Goal: Task Accomplishment & Management: Use online tool/utility

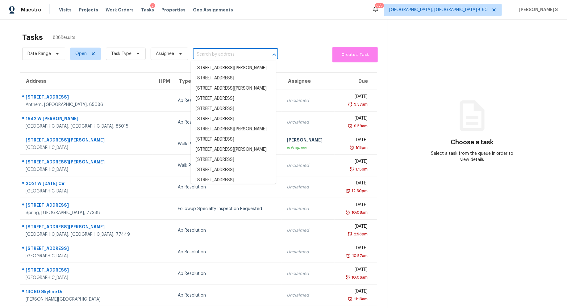
click at [228, 53] on input "text" at bounding box center [227, 55] width 68 height 10
paste input "3123 Sunnybrook Dr Charlotte, NC, 28210"
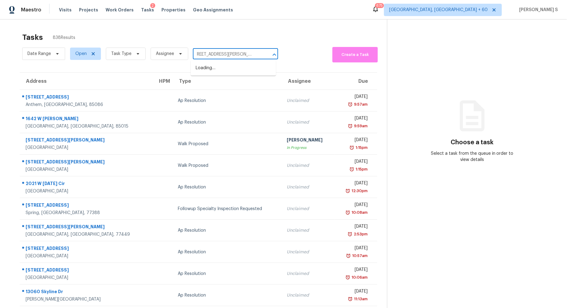
type input "3123 Sunnybrook Dr Charlotte, NC, 28210"
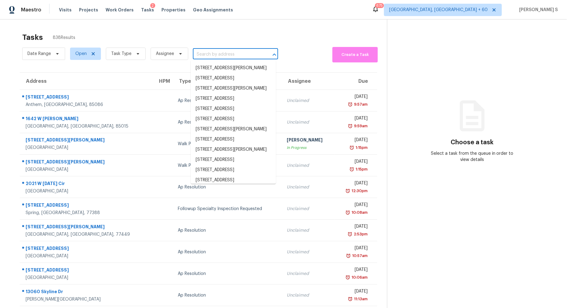
scroll to position [0, 0]
click at [219, 50] on input "text" at bounding box center [227, 55] width 68 height 10
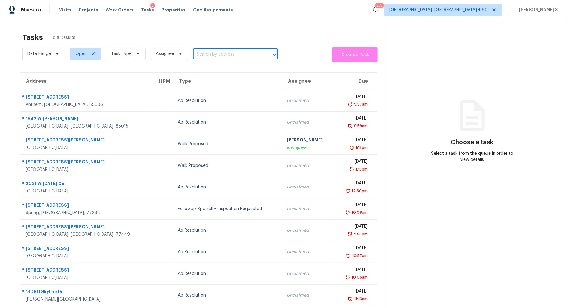
click at [219, 50] on input "text" at bounding box center [227, 55] width 68 height 10
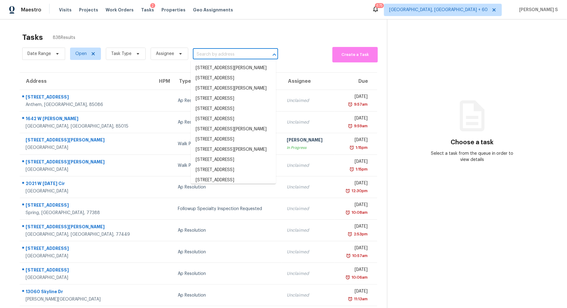
paste input "3123 Sunnybrook Dr Charlotte, NC, 28210"
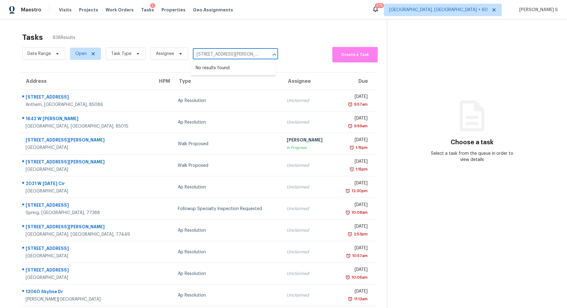
scroll to position [0, 19]
click at [208, 54] on input "3123 Sunnybrook Dr Charlotte, NC, 28210" at bounding box center [227, 55] width 68 height 10
type input "3123 Sunnybroo"
click at [224, 83] on li "3123 Sunnybrook Dr, Charlotte, NC 28210" at bounding box center [233, 78] width 85 height 10
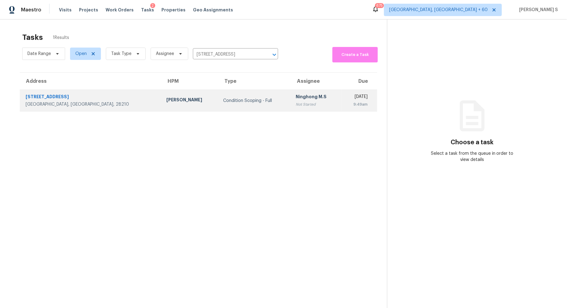
click at [291, 106] on td "Ninghong M.S Not Started" at bounding box center [316, 101] width 51 height 22
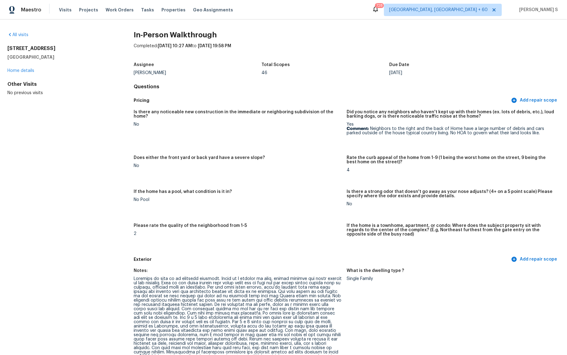
scroll to position [1736, 0]
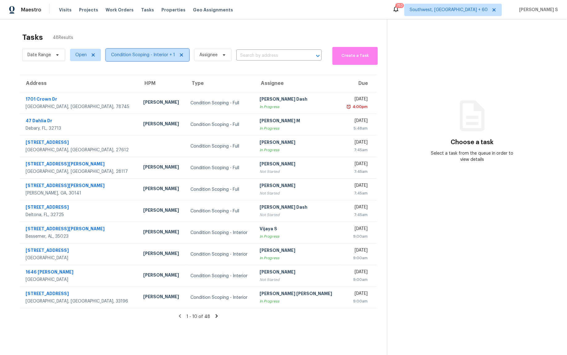
click at [155, 59] on span "Condition Scoping - Interior + 1" at bounding box center [147, 55] width 83 height 12
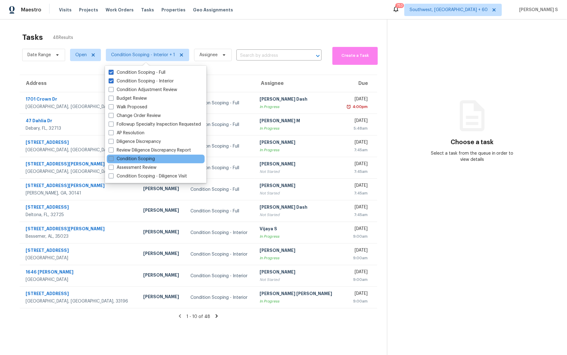
click at [148, 160] on label "Condition Scoping" at bounding box center [132, 159] width 46 height 6
click at [113, 160] on input "Condition Scoping" at bounding box center [111, 158] width 4 height 4
checkbox input "true"
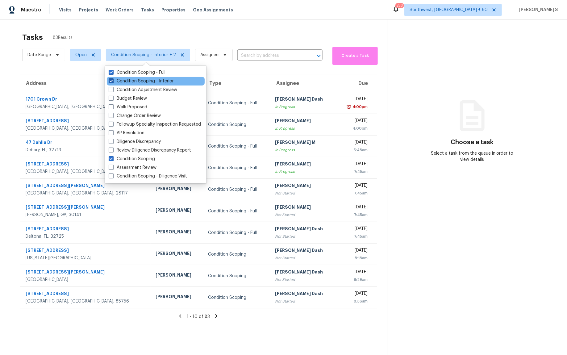
click at [159, 79] on label "Condition Scoping - Interior" at bounding box center [141, 81] width 65 height 6
click at [113, 79] on input "Condition Scoping - Interior" at bounding box center [111, 80] width 4 height 4
checkbox input "false"
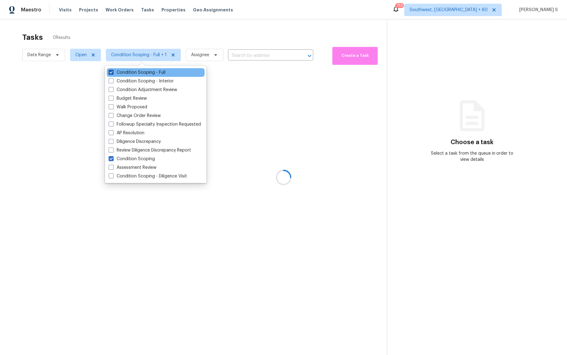
click at [158, 75] on label "Condition Scoping - Full" at bounding box center [137, 72] width 57 height 6
click at [113, 73] on input "Condition Scoping - Full" at bounding box center [111, 71] width 4 height 4
checkbox input "false"
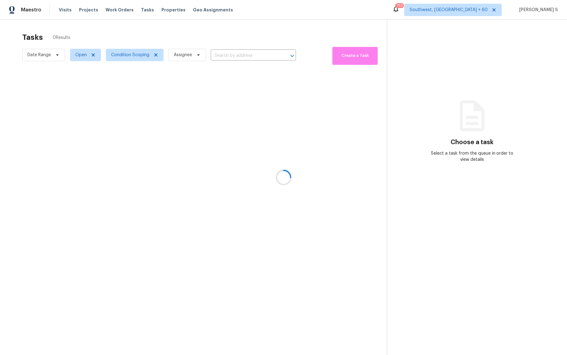
click at [310, 134] on div at bounding box center [283, 177] width 567 height 355
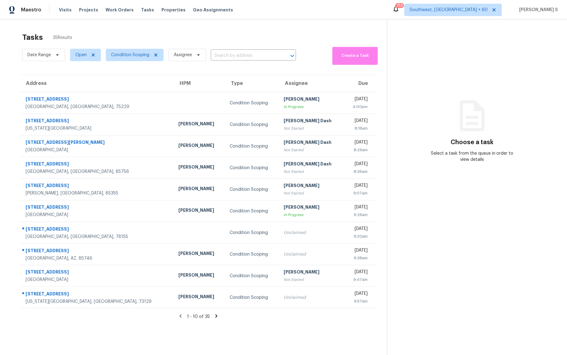
click at [214, 316] on icon at bounding box center [216, 316] width 6 height 6
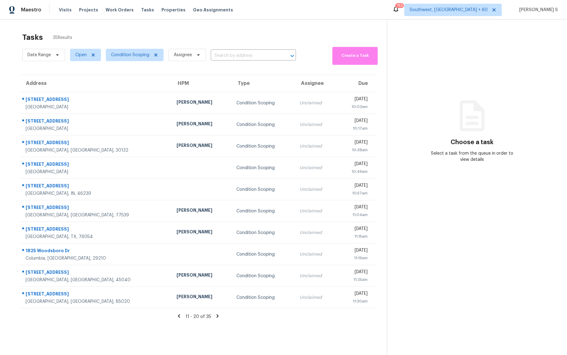
click at [215, 317] on icon at bounding box center [218, 316] width 6 height 6
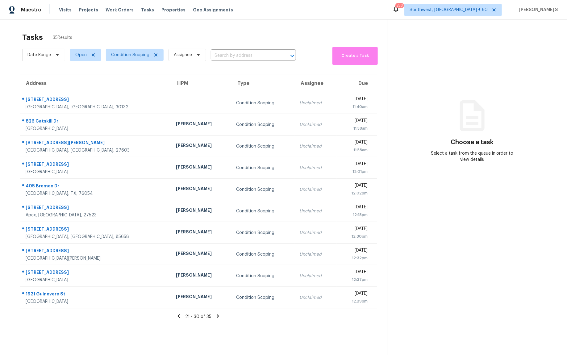
click at [181, 314] on icon at bounding box center [179, 316] width 6 height 6
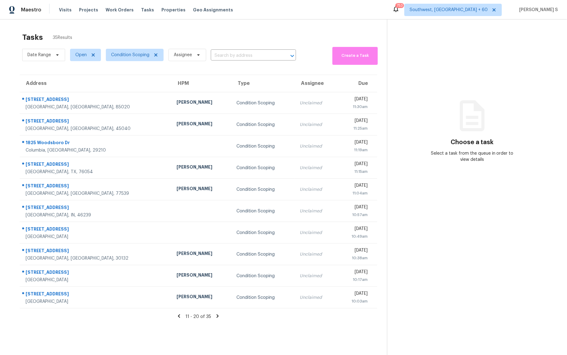
click at [181, 314] on icon at bounding box center [179, 316] width 6 height 6
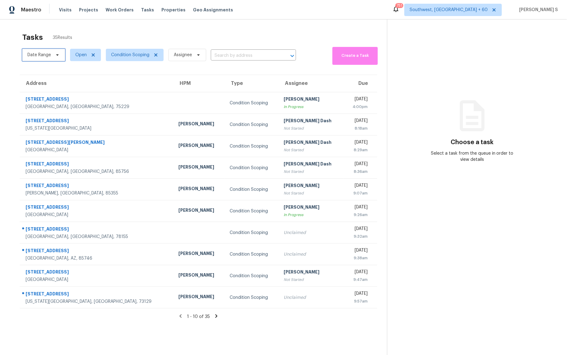
click at [35, 53] on span "Date Range" at bounding box center [38, 55] width 23 height 6
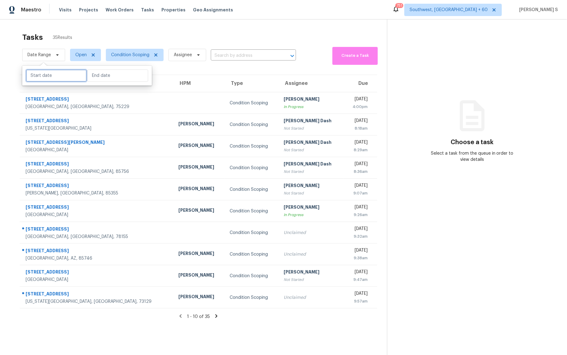
click at [54, 79] on input "text" at bounding box center [56, 75] width 61 height 12
select select "9"
select select "2025"
select select "10"
select select "2025"
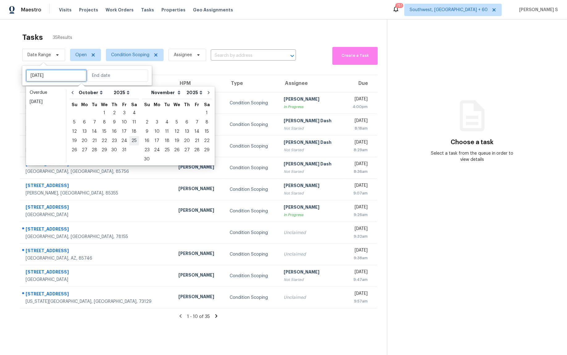
type input "[DATE]"
click at [42, 99] on div "[DATE]" at bounding box center [46, 102] width 33 height 6
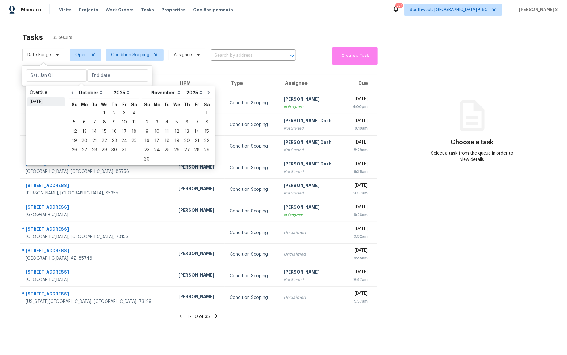
type input "[DATE]"
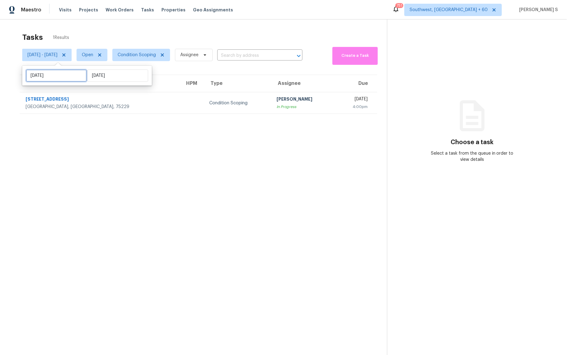
select select "9"
select select "2025"
select select "10"
select select "2025"
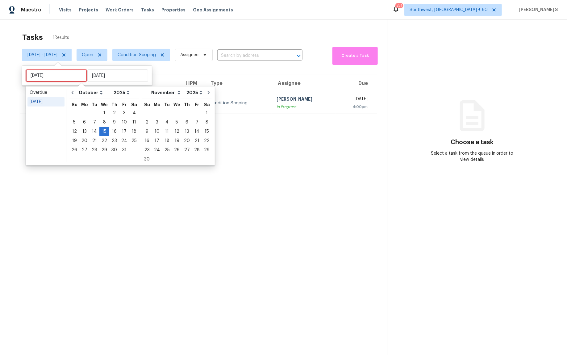
click at [57, 75] on input "[DATE]" at bounding box center [56, 75] width 61 height 12
type input "[DATE]"
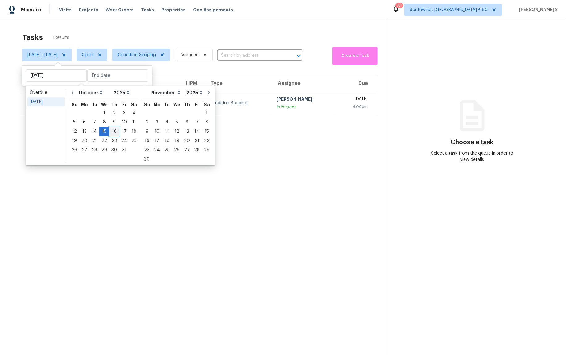
click at [113, 134] on div "16" at bounding box center [114, 131] width 10 height 9
type input "[DATE]"
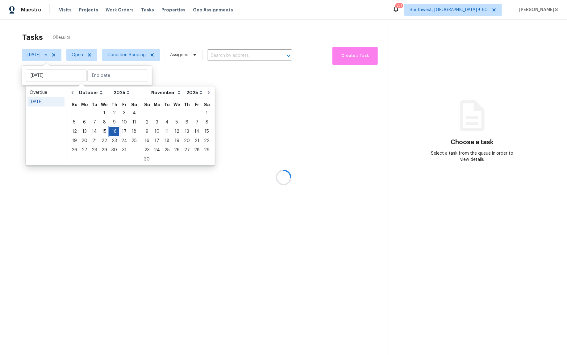
click at [113, 134] on div "16" at bounding box center [114, 131] width 10 height 9
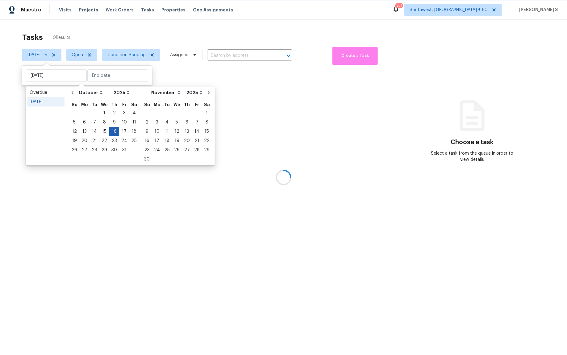
type input "[DATE]"
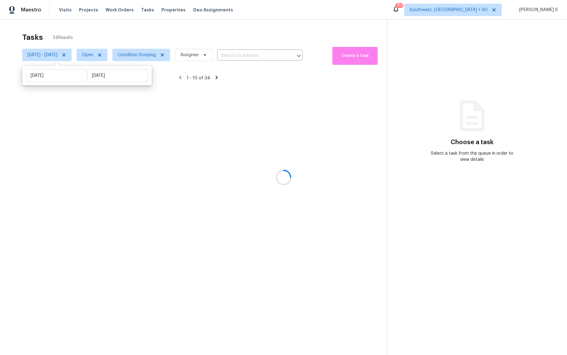
click at [124, 178] on div at bounding box center [283, 177] width 567 height 355
